Goal: Communication & Community: Ask a question

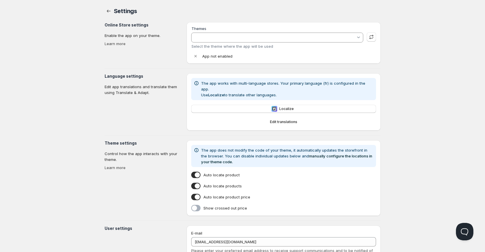
type input "Sens"
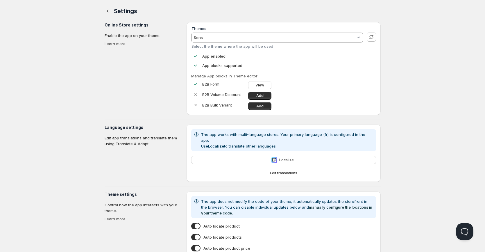
click at [357, 35] on div at bounding box center [359, 38] width 6 height 6
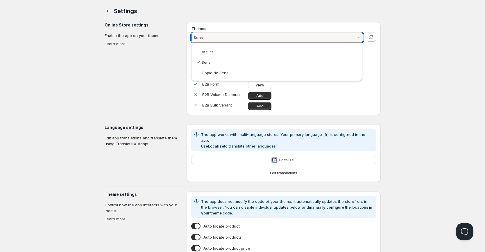
click at [357, 35] on div at bounding box center [359, 38] width 6 height 6
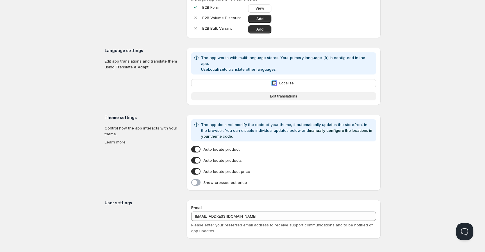
scroll to position [82, 0]
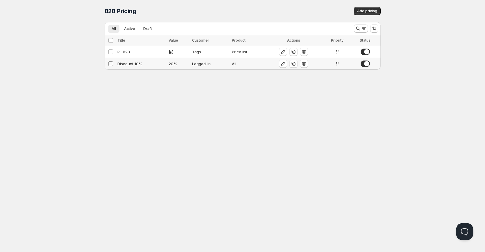
click at [110, 63] on input "Select config" at bounding box center [110, 63] width 5 height 5
checkbox input "true"
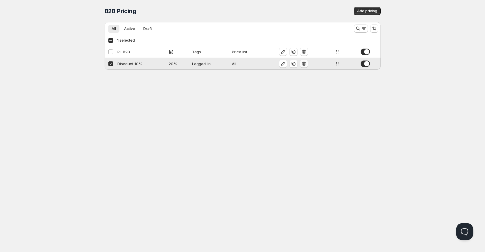
click at [306, 64] on icon "button" at bounding box center [304, 64] width 6 height 6
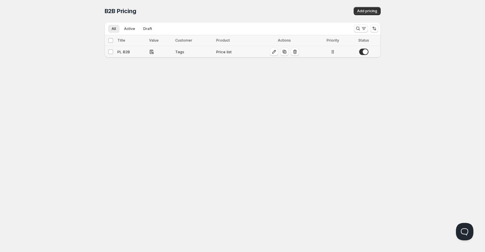
click at [334, 54] on icon at bounding box center [333, 52] width 6 height 6
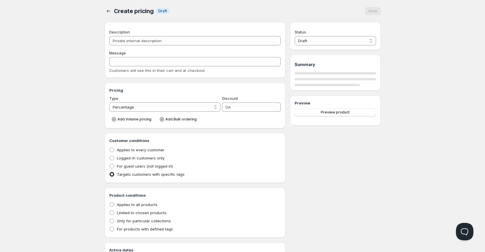
type input "PL B2B"
type input "PL_B2B"
radio input "true"
select select "1"
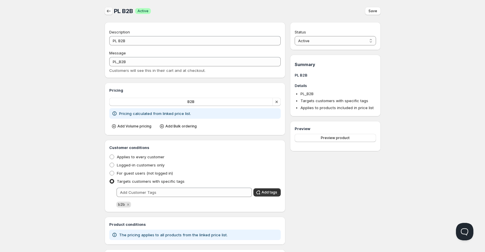
click at [110, 10] on icon "button" at bounding box center [109, 11] width 6 height 6
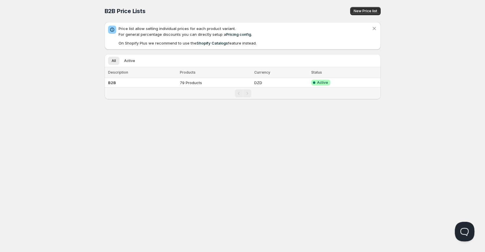
click at [466, 228] on button "Open Beacon popover" at bounding box center [463, 229] width 17 height 17
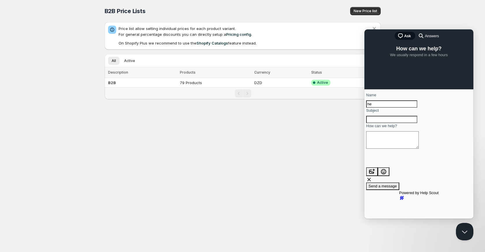
type input "h"
type input "Youcef Medjaoui"
click at [396, 123] on input "Subject" at bounding box center [391, 120] width 51 height 8
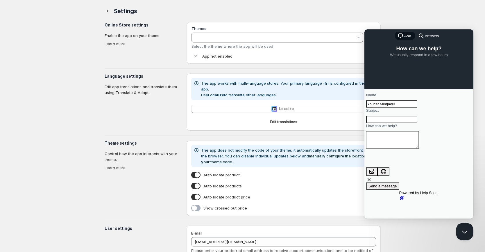
type input "Sens"
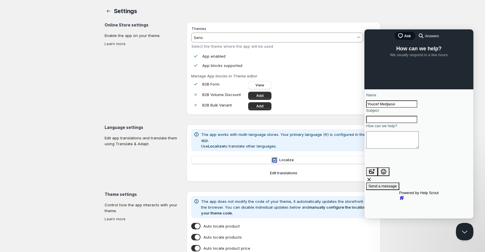
click at [78, 78] on div "Home Pricing Price lists Checkout Forms Submissions Settings Features Plans Set…" at bounding box center [242, 167] width 485 height 334
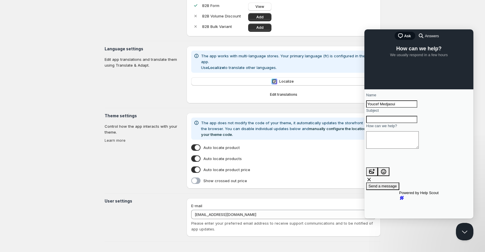
scroll to position [83, 0]
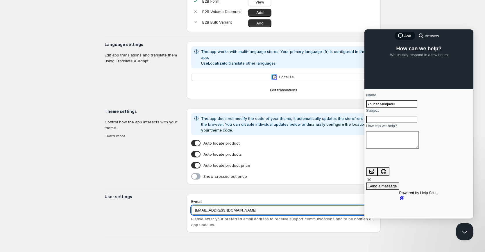
click at [286, 211] on input "[EMAIL_ADDRESS][DOMAIN_NAME]" at bounding box center [283, 209] width 184 height 9
click at [105, 171] on section "Theme settings Control how the app interacts with your theme. Learn more" at bounding box center [144, 146] width 78 height 76
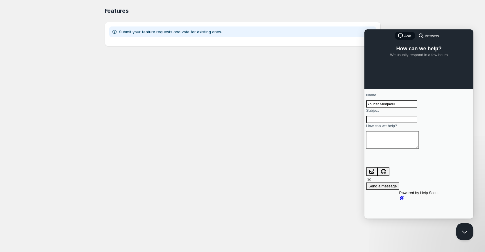
scroll to position [0, 0]
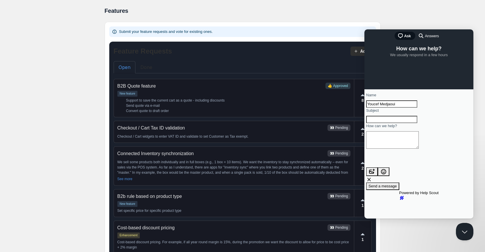
click at [451, 17] on div "Home Pricing Price lists Checkout Forms Submissions Settings Features Plans Fea…" at bounding box center [242, 212] width 485 height 425
click at [462, 235] on button "Close Beacon popover" at bounding box center [463, 229] width 17 height 17
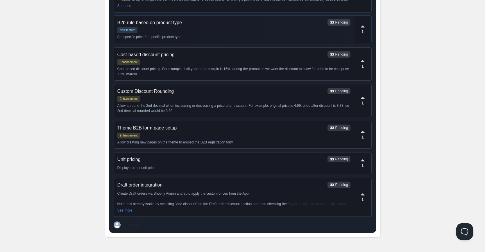
scroll to position [173, 0]
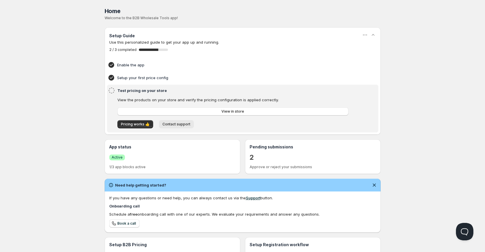
click at [178, 124] on span "Contact support" at bounding box center [176, 124] width 28 height 5
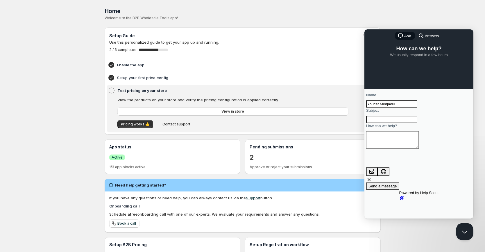
click at [404, 123] on input "Subject" at bounding box center [391, 120] width 51 height 8
click at [387, 148] on textarea "How can we help?" at bounding box center [392, 139] width 53 height 17
click at [383, 123] on input "Subject" at bounding box center [391, 120] width 51 height 8
click at [387, 148] on textarea "How can we help?" at bounding box center [392, 139] width 53 height 17
click at [89, 130] on div "Home Pricing Price lists Checkout Forms Submissions Settings Features Plans Hom…" at bounding box center [242, 169] width 485 height 338
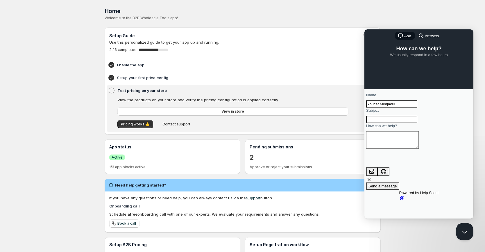
click at [454, 16] on div "Home Pricing Price lists Checkout Forms Submissions Settings Features Plans Hom…" at bounding box center [242, 169] width 485 height 338
drag, startPoint x: 396, startPoint y: 130, endPoint x: 391, endPoint y: 124, distance: 8.2
click at [396, 123] on input "Subject" at bounding box center [391, 120] width 51 height 8
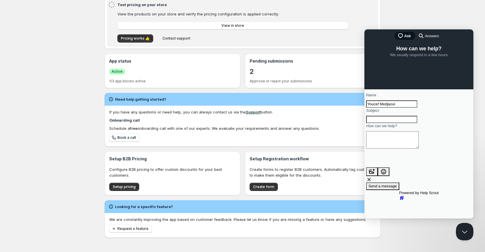
scroll to position [86, 0]
click at [425, 36] on span "Answers" at bounding box center [432, 36] width 14 height 6
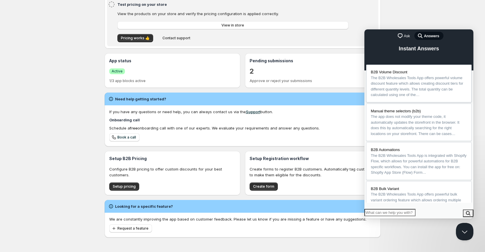
scroll to position [0, 0]
click at [399, 35] on span "chat-square" at bounding box center [399, 35] width 7 height 7
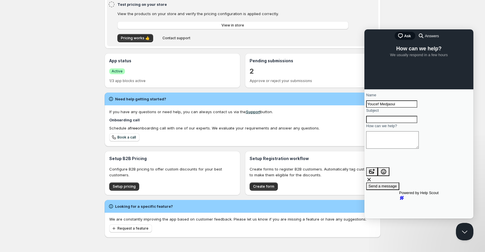
click at [399, 123] on input "Subject" at bounding box center [391, 120] width 51 height 8
type input "h"
type input "Hi"
paste textarea "I want to pause the app"
type textarea "I want to pause the app"
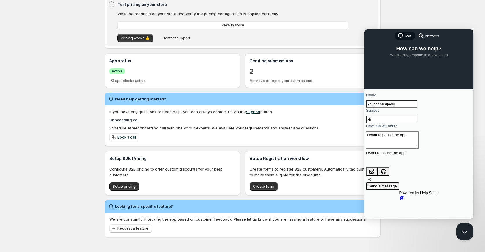
click at [397, 186] on span "Send a message" at bounding box center [382, 186] width 28 height 4
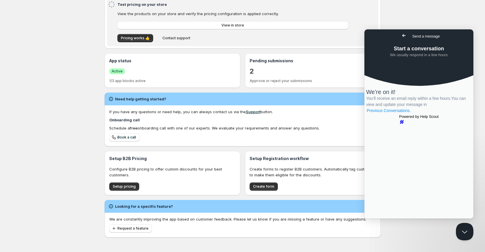
click at [411, 114] on link "Previous Conversations ." at bounding box center [388, 110] width 45 height 6
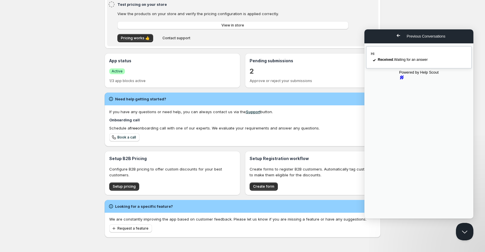
click at [414, 56] on div "Hi" at bounding box center [419, 54] width 96 height 6
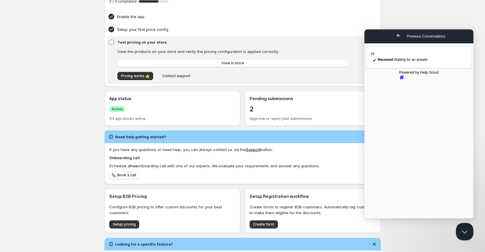
click at [252, 150] on link "Support" at bounding box center [253, 149] width 15 height 5
